Goal: Task Accomplishment & Management: Use online tool/utility

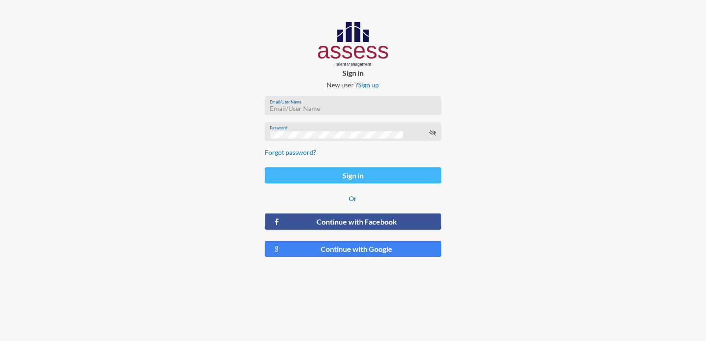
type input "[EMAIL_ADDRESS][DOMAIN_NAME]"
click at [341, 176] on button "Sign in" at bounding box center [353, 175] width 176 height 16
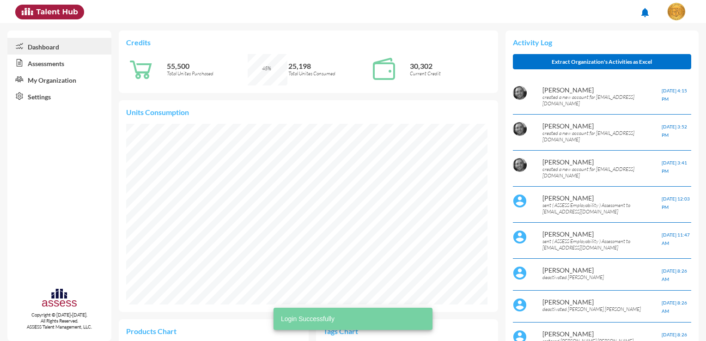
scroll to position [181, 361]
click at [81, 69] on link "Assessments" at bounding box center [59, 63] width 104 height 17
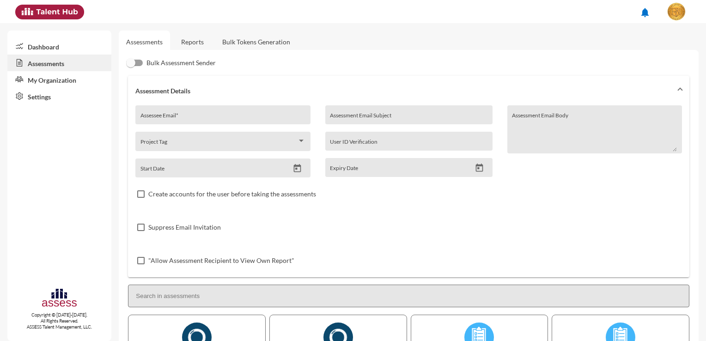
click at [203, 49] on link "Reports" at bounding box center [192, 41] width 37 height 23
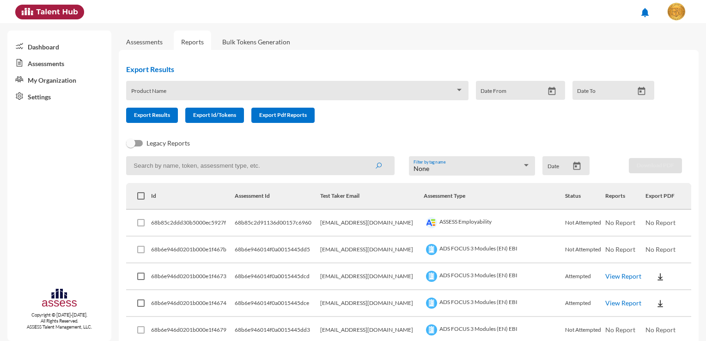
click at [281, 43] on link "Bulk Tokens Generation" at bounding box center [256, 41] width 83 height 23
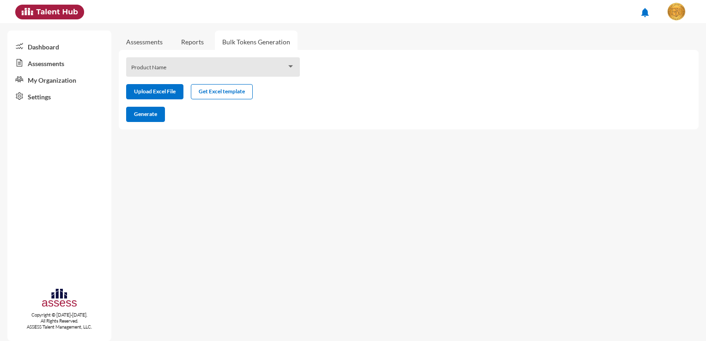
click at [218, 64] on div "Product Name" at bounding box center [213, 69] width 164 height 14
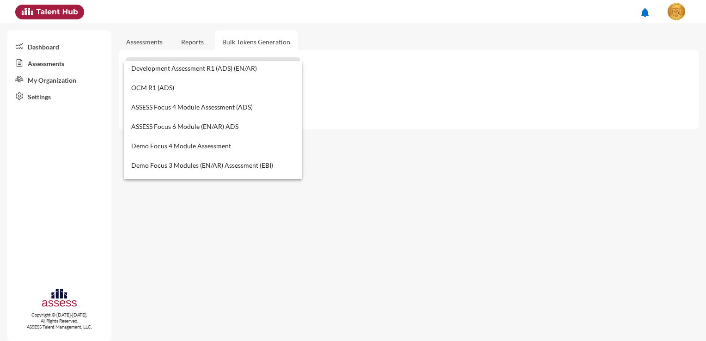
scroll to position [370, 0]
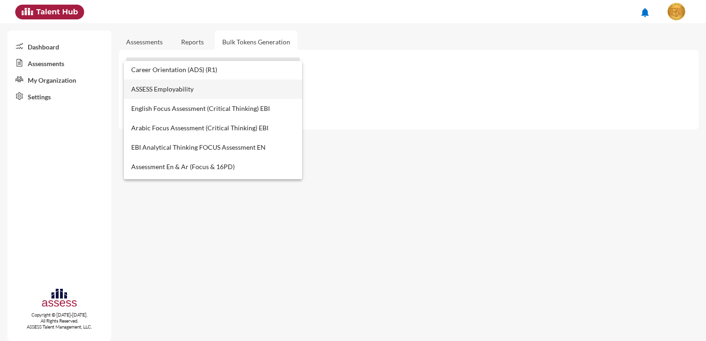
click at [215, 90] on span "ASSESS Employability" at bounding box center [213, 88] width 164 height 19
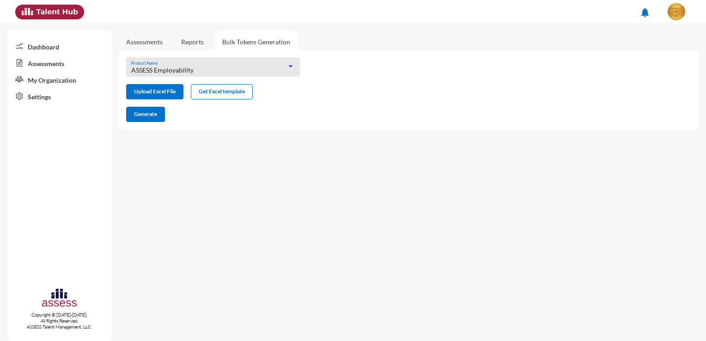
click at [267, 144] on mat-sidenav-content "Assessments Reports Bulk Tokens Generation ASSESS Employability Product Name Up…" at bounding box center [412, 182] width 587 height 318
click at [211, 76] on div "ASSESS Employability Product Name" at bounding box center [213, 69] width 164 height 14
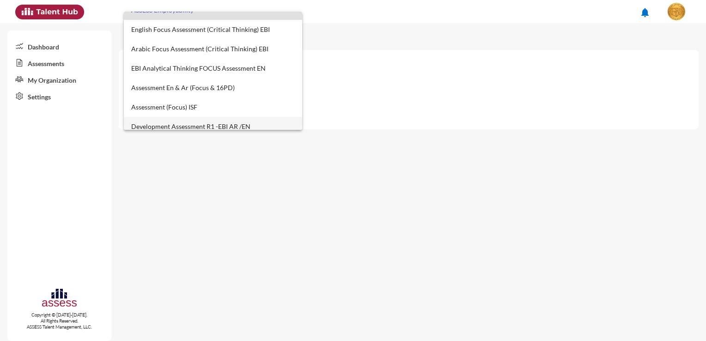
scroll to position [383, 0]
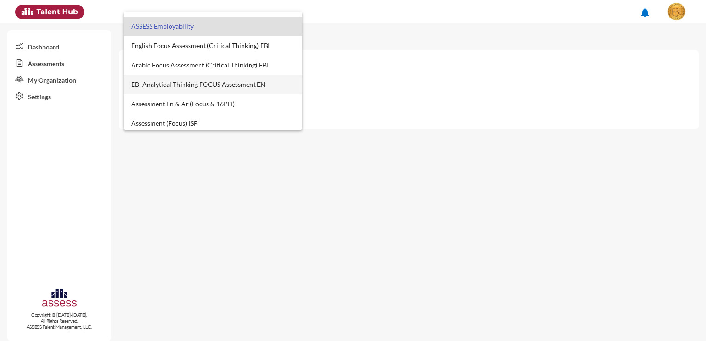
click at [268, 81] on span "EBI Analytical Thinking FOCUS Assessment EN" at bounding box center [213, 84] width 164 height 19
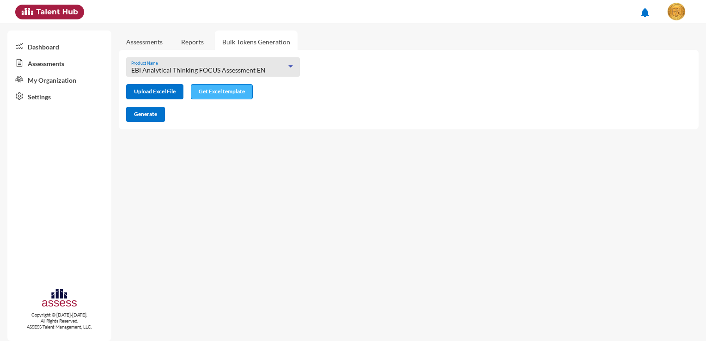
click at [209, 88] on span "Get Excel template" at bounding box center [222, 91] width 46 height 7
click at [162, 97] on input "file" at bounding box center [155, 93] width 56 height 10
type input "C:\fakepath\excel (11).xlsx"
click at [157, 121] on button "Generate" at bounding box center [145, 114] width 39 height 15
